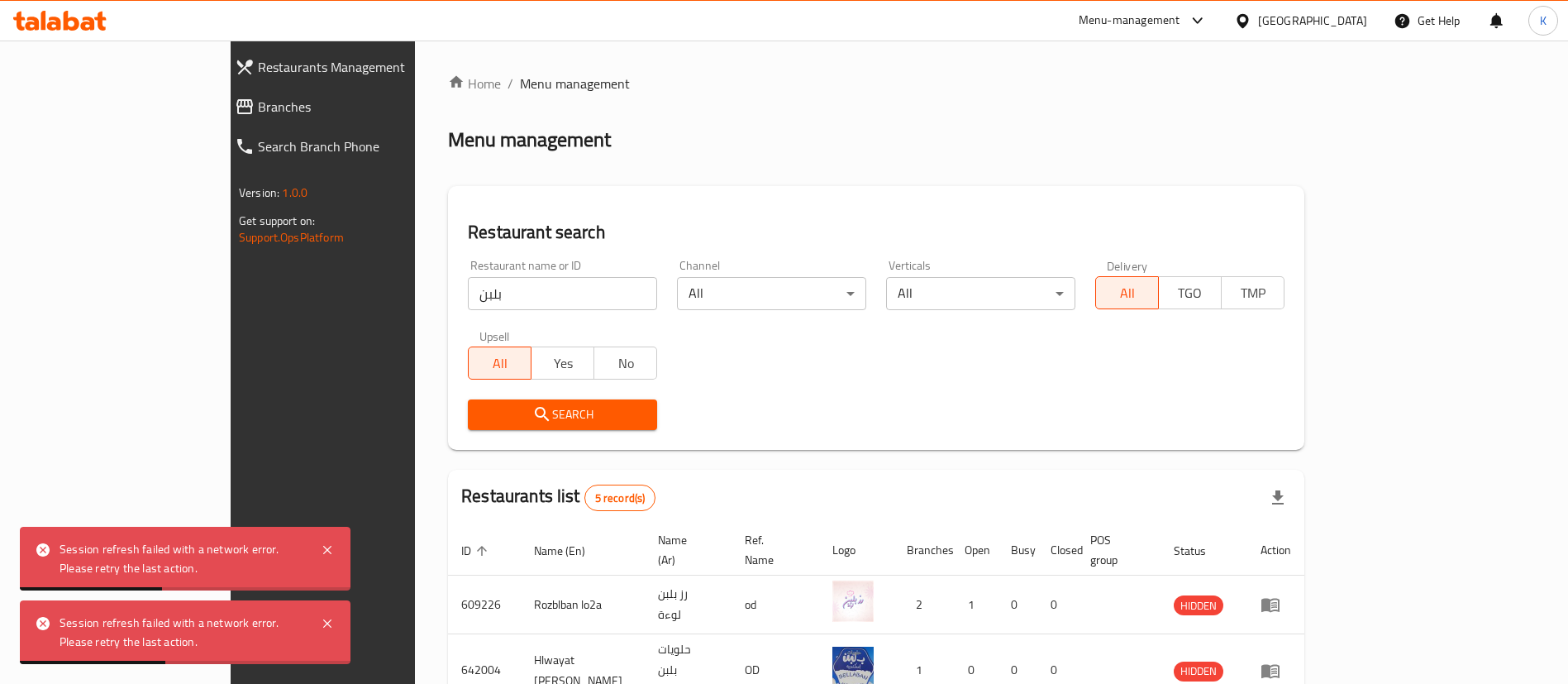
scroll to position [256, 0]
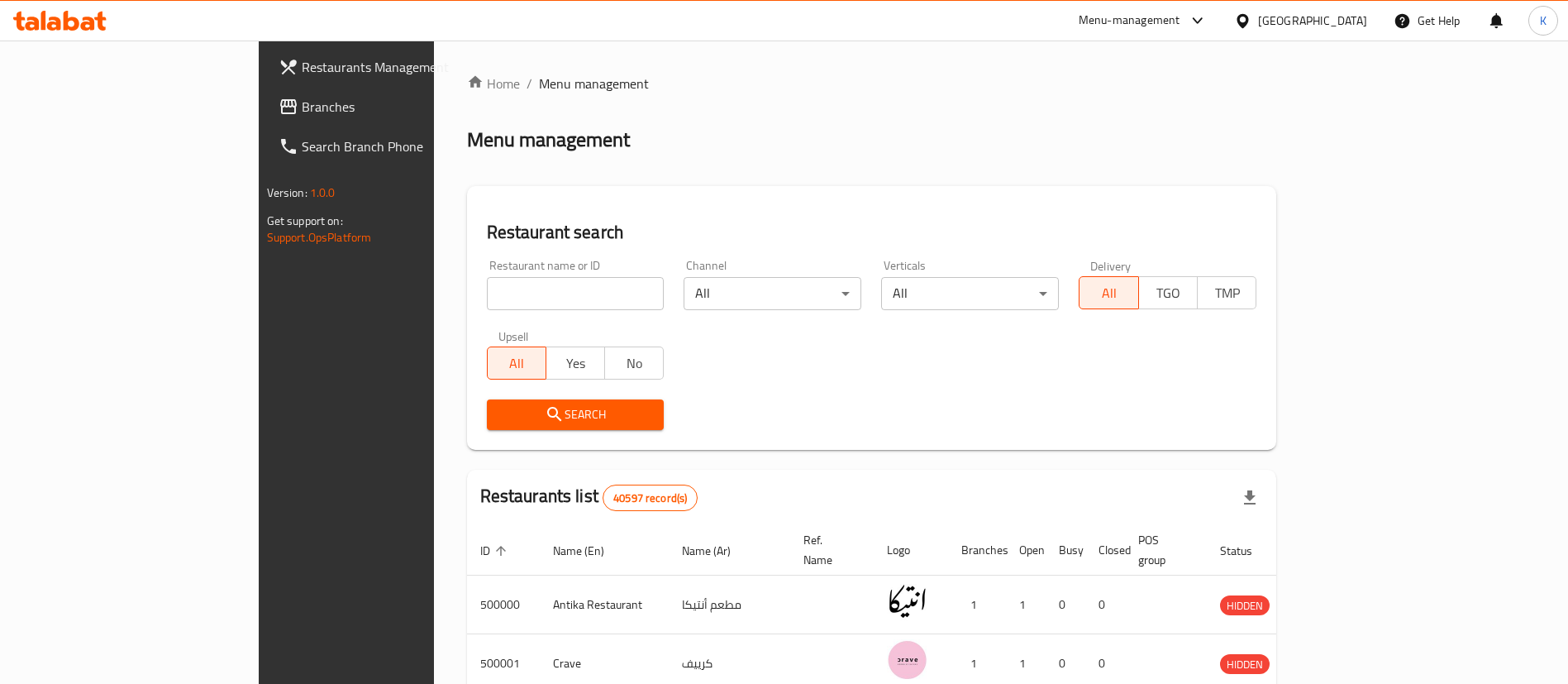
click at [1180, 29] on div "Menu-management" at bounding box center [1129, 21] width 102 height 20
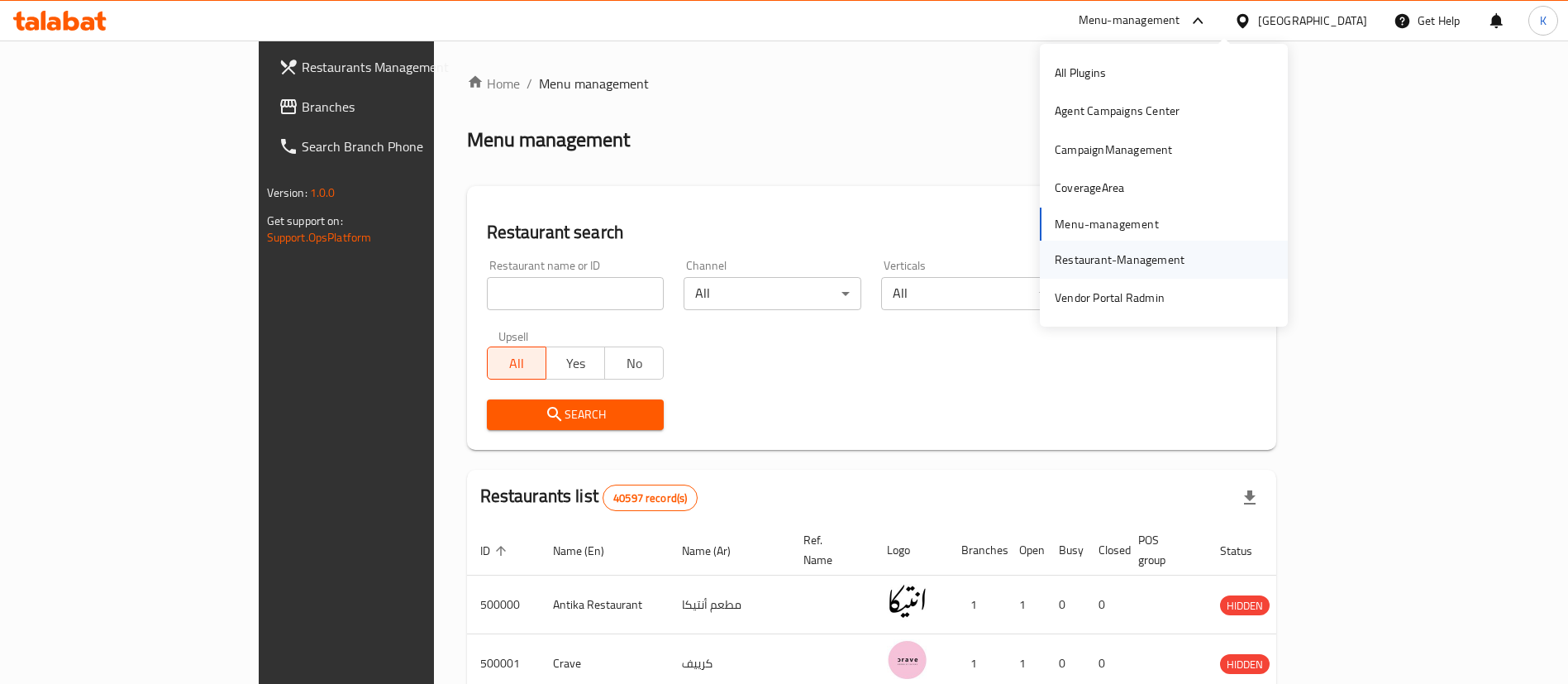
click at [1089, 259] on div "Restaurant-Management" at bounding box center [1119, 260] width 129 height 18
